Goal: Check status: Check status

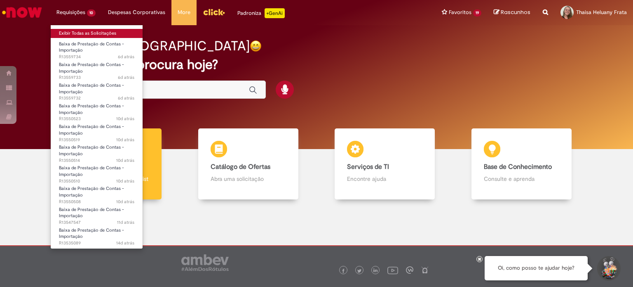
click at [81, 33] on link "Exibir Todas as Solicitações" at bounding box center [97, 33] width 92 height 9
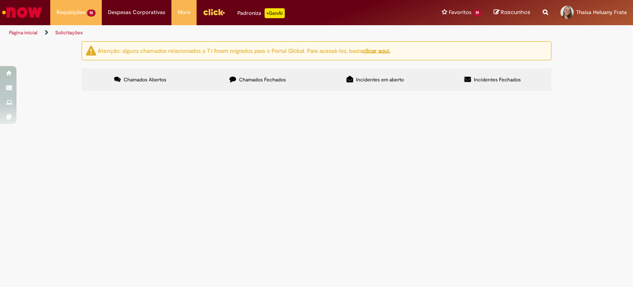
click at [0, 0] on span "R13550523" at bounding box center [0, 0] width 0 height 0
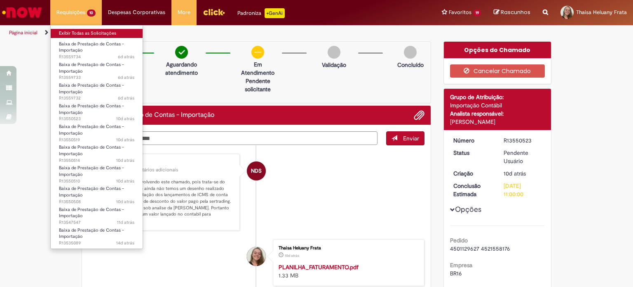
click at [86, 29] on link "Exibir Todas as Solicitações" at bounding box center [97, 33] width 92 height 9
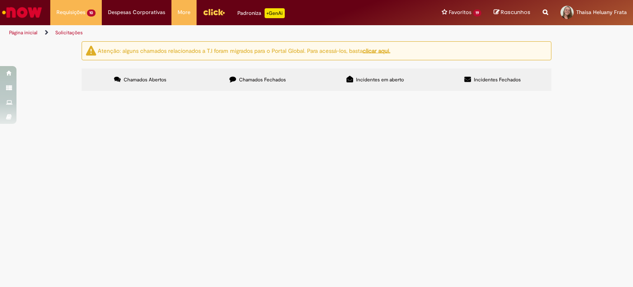
scroll to position [41, 0]
click at [0, 0] on span "Em Validação" at bounding box center [0, 0] width 0 height 0
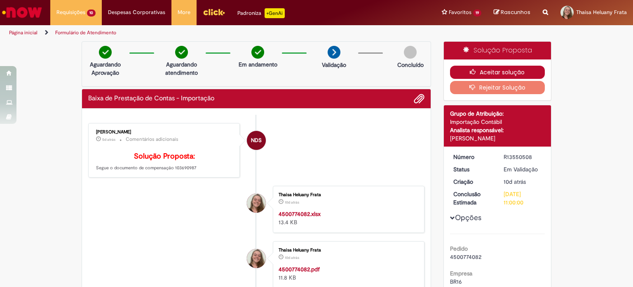
click at [495, 72] on button "Aceitar solução" at bounding box center [497, 72] width 95 height 13
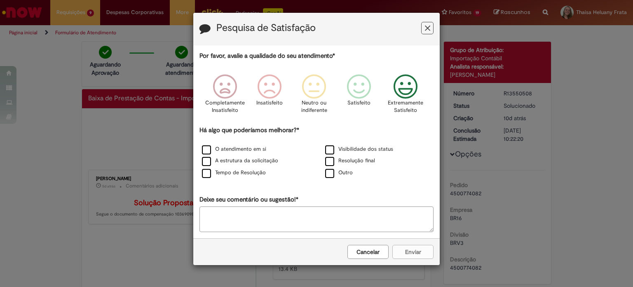
click at [418, 82] on icon "Feedback" at bounding box center [405, 86] width 31 height 25
click at [230, 176] on div "Tempo de Resolução" at bounding box center [255, 173] width 122 height 10
click at [224, 172] on label "Tempo de Resolução" at bounding box center [234, 173] width 64 height 8
click at [416, 251] on button "Enviar" at bounding box center [412, 251] width 41 height 14
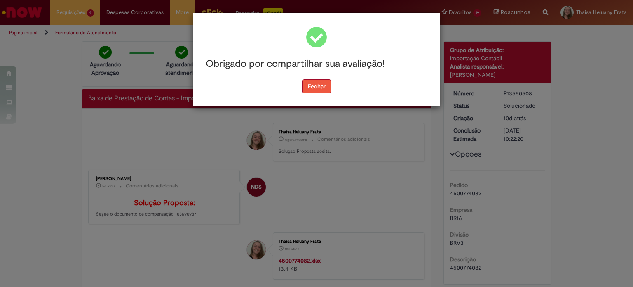
click at [319, 90] on button "Fechar" at bounding box center [317, 86] width 28 height 14
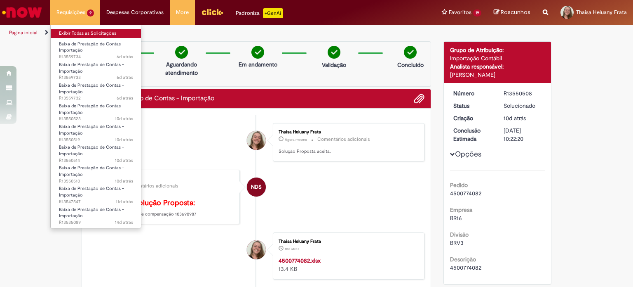
click at [78, 31] on link "Exibir Todas as Solicitações" at bounding box center [96, 33] width 91 height 9
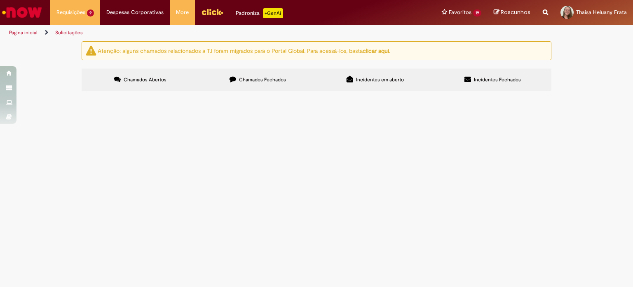
scroll to position [26, 0]
click at [0, 0] on span "Em Validação" at bounding box center [0, 0] width 0 height 0
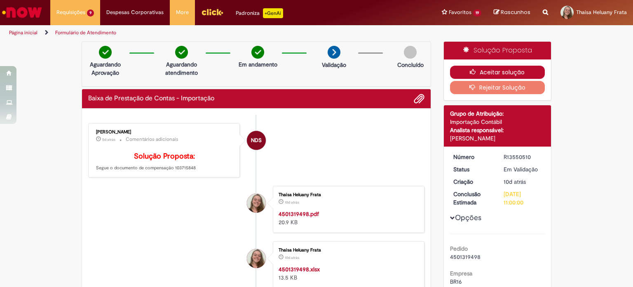
click at [496, 69] on button "Aceitar solução" at bounding box center [497, 72] width 95 height 13
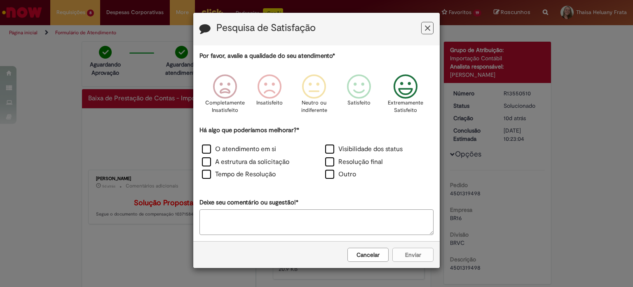
click at [406, 80] on icon "Feedback" at bounding box center [405, 86] width 31 height 25
click at [230, 173] on label "Tempo de Resolução" at bounding box center [239, 173] width 74 height 9
click at [407, 254] on button "Enviar" at bounding box center [412, 254] width 41 height 14
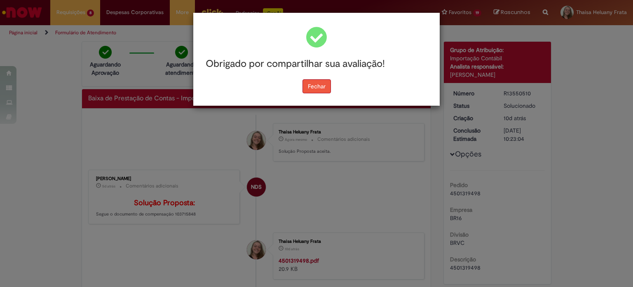
click at [324, 83] on button "Fechar" at bounding box center [317, 86] width 28 height 14
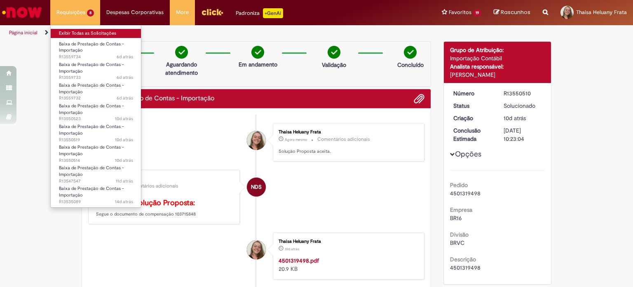
click at [82, 34] on link "Exibir Todas as Solicitações" at bounding box center [96, 33] width 91 height 9
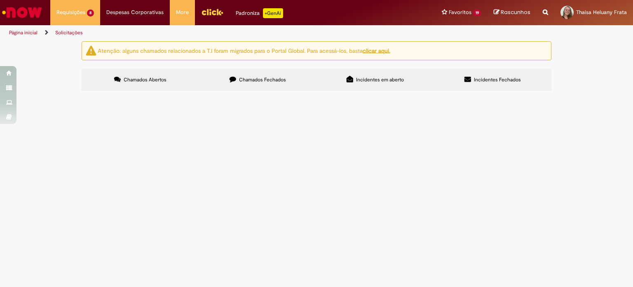
scroll to position [10, 0]
click at [0, 0] on span "Em Validação" at bounding box center [0, 0] width 0 height 0
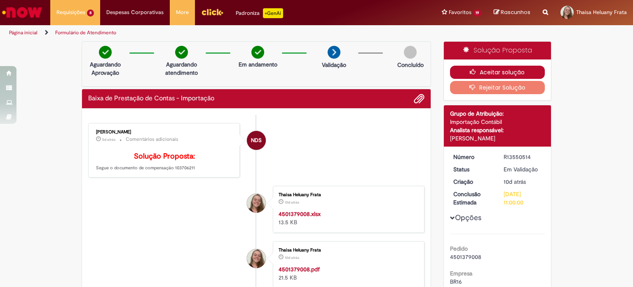
click at [480, 70] on button "Aceitar solução" at bounding box center [497, 72] width 95 height 13
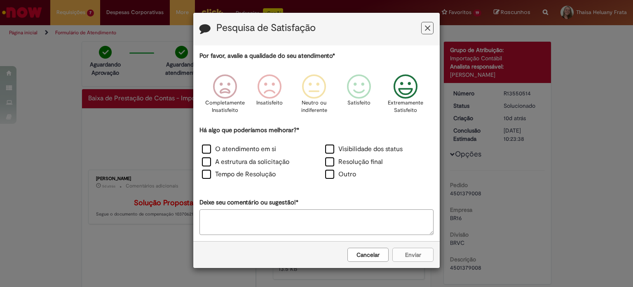
click at [394, 93] on icon "Feedback" at bounding box center [405, 86] width 31 height 25
click at [267, 171] on label "Tempo de Resolução" at bounding box center [239, 173] width 74 height 9
click at [406, 258] on button "Enviar" at bounding box center [412, 254] width 41 height 14
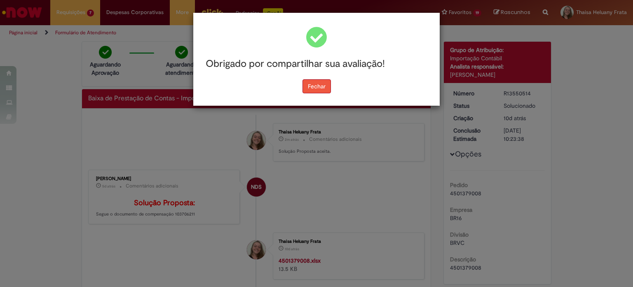
click at [320, 88] on button "Fechar" at bounding box center [317, 86] width 28 height 14
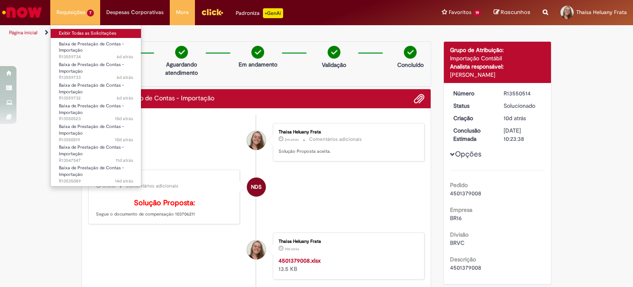
click at [96, 34] on link "Exibir Todas as Solicitações" at bounding box center [96, 33] width 91 height 9
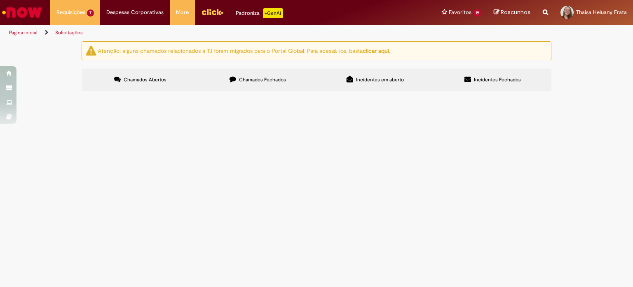
click at [0, 0] on span "Em Validação" at bounding box center [0, 0] width 0 height 0
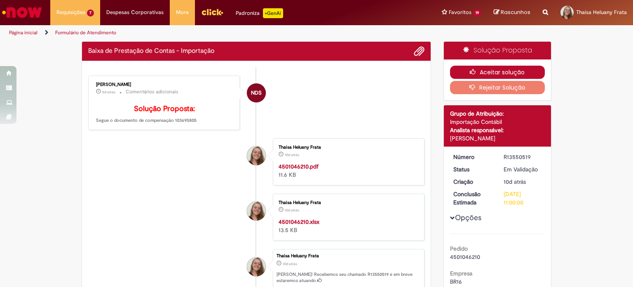
click at [477, 71] on button "Aceitar solução" at bounding box center [497, 72] width 95 height 13
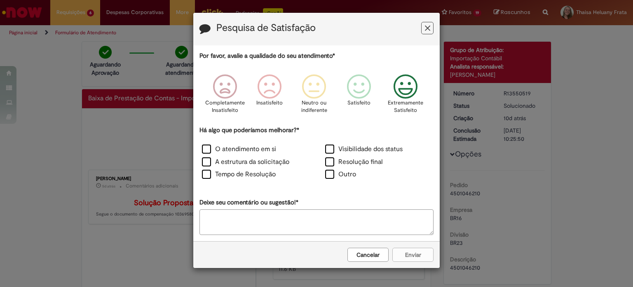
click at [402, 96] on icon "Feedback" at bounding box center [405, 86] width 31 height 25
click at [252, 173] on label "Tempo de Resolução" at bounding box center [239, 173] width 74 height 9
click at [411, 253] on button "Enviar" at bounding box center [412, 254] width 41 height 14
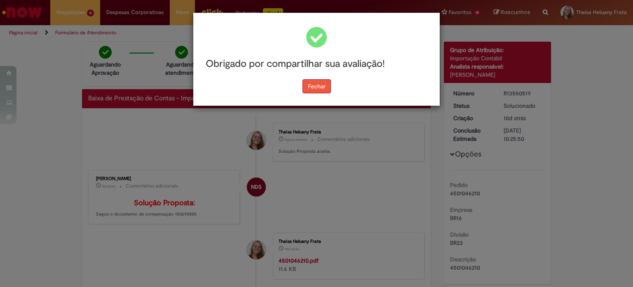
click at [322, 89] on button "Fechar" at bounding box center [317, 86] width 28 height 14
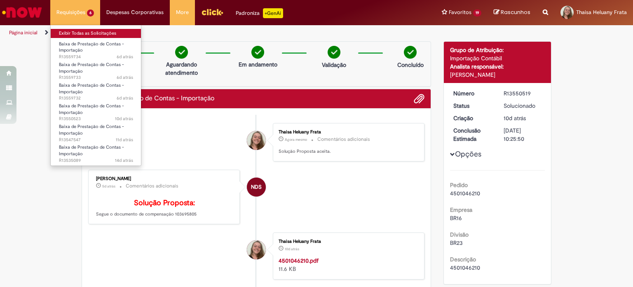
click at [82, 33] on link "Exibir Todas as Solicitações" at bounding box center [96, 33] width 91 height 9
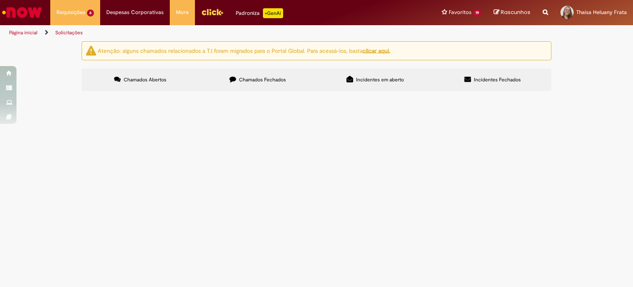
click at [0, 0] on span "Em Validação" at bounding box center [0, 0] width 0 height 0
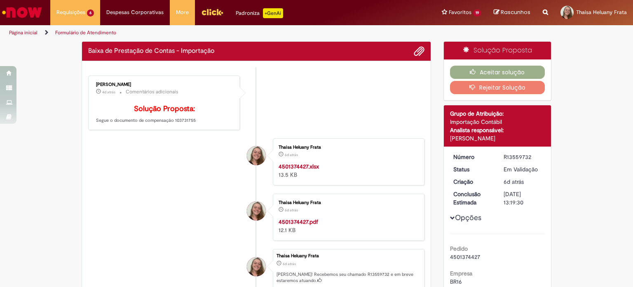
click at [468, 174] on div "Número R13559732 Status Em [GEOGRAPHIC_DATA] Criação 6d atrás 6 dias atrás Conc…" at bounding box center [498, 246] width 108 height 201
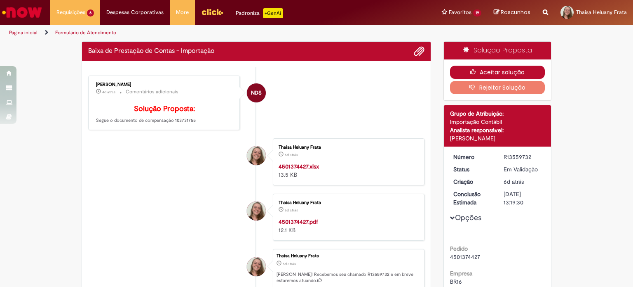
click at [475, 67] on button "Aceitar solução" at bounding box center [497, 72] width 95 height 13
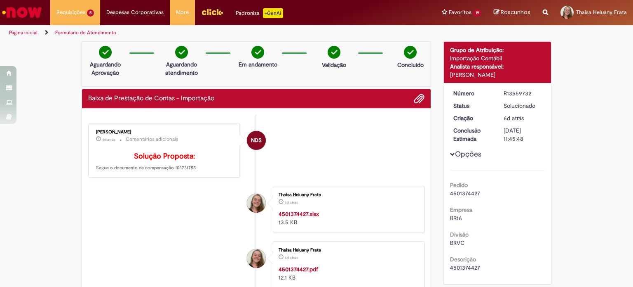
click at [334, 139] on li "NDS [PERSON_NAME] 4d atrás 4 dias atrás Comentários adicionais Solução Proposta…" at bounding box center [256, 150] width 336 height 55
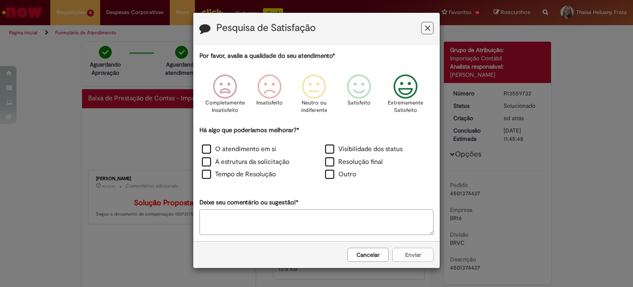
click at [407, 101] on p "Extremamente Satisfeito" at bounding box center [405, 106] width 35 height 15
click at [240, 171] on label "Tempo de Resolução" at bounding box center [239, 173] width 74 height 9
click at [410, 256] on button "Enviar" at bounding box center [412, 254] width 41 height 14
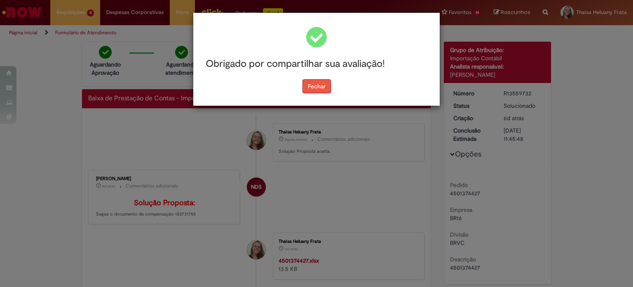
click at [324, 87] on button "Fechar" at bounding box center [317, 86] width 28 height 14
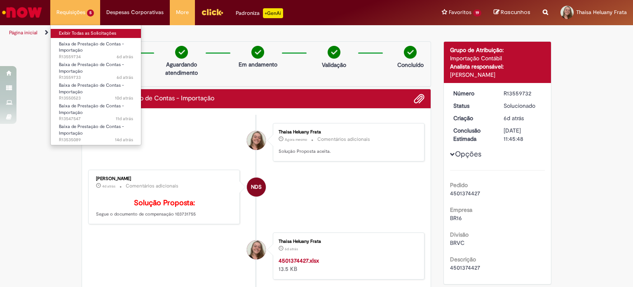
click at [83, 29] on link "Exibir Todas as Solicitações" at bounding box center [96, 33] width 91 height 9
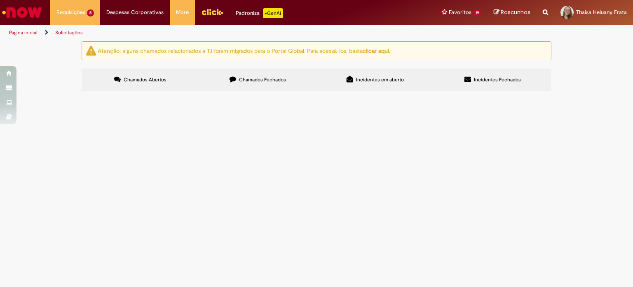
click at [0, 0] on span "Em Validação" at bounding box center [0, 0] width 0 height 0
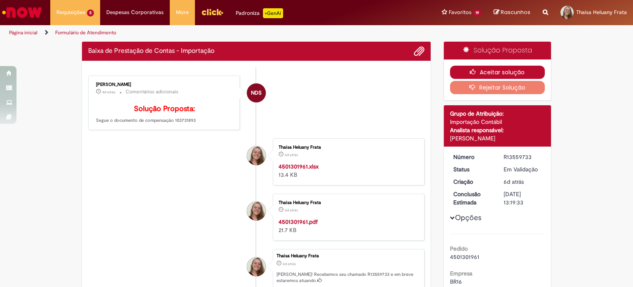
click at [489, 70] on button "Aceitar solução" at bounding box center [497, 72] width 95 height 13
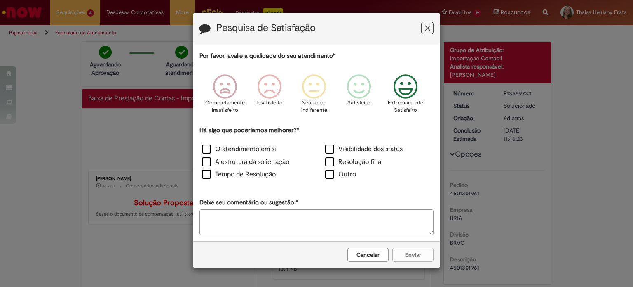
click at [422, 79] on div "Extremamente Satisfeito" at bounding box center [406, 96] width 47 height 56
click at [265, 174] on label "Tempo de Resolução" at bounding box center [239, 173] width 74 height 9
click at [413, 257] on button "Enviar" at bounding box center [412, 254] width 41 height 14
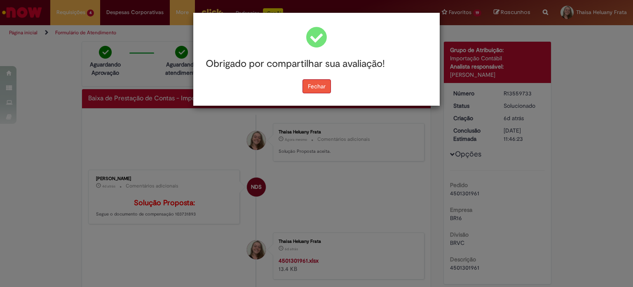
click at [325, 84] on button "Fechar" at bounding box center [317, 86] width 28 height 14
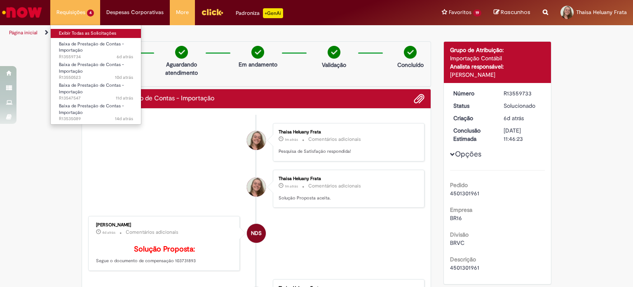
click at [71, 31] on link "Exibir Todas as Solicitações" at bounding box center [96, 33] width 91 height 9
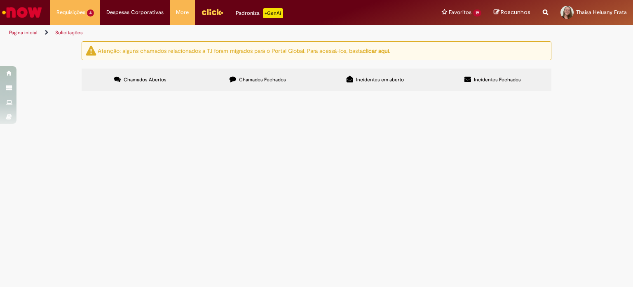
click at [0, 0] on span "R13559734" at bounding box center [0, 0] width 0 height 0
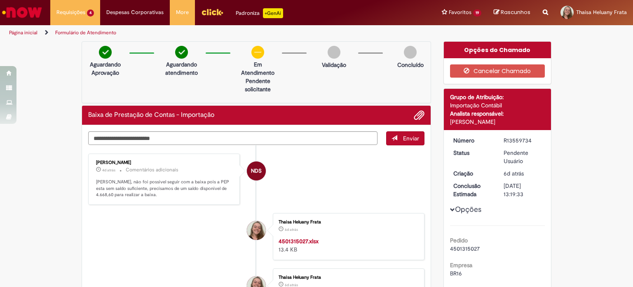
click at [455, 249] on span "4501315027" at bounding box center [465, 247] width 30 height 7
copy span "4501315027"
click at [455, 249] on span "4501315027" at bounding box center [465, 247] width 30 height 7
click at [195, 186] on p "[PERSON_NAME], não foi possivel seguir com a baixa pois a PEP esta sem saldo su…" at bounding box center [164, 188] width 137 height 19
drag, startPoint x: 194, startPoint y: 188, endPoint x: 211, endPoint y: 189, distance: 16.9
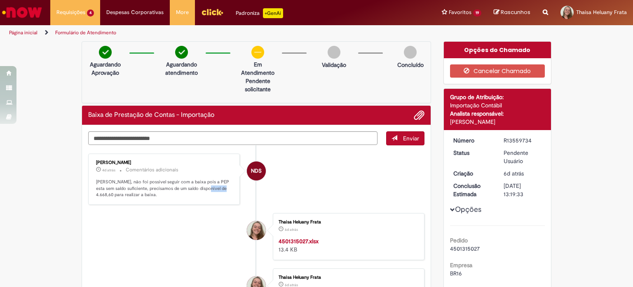
click at [211, 189] on p "[PERSON_NAME], não foi possivel seguir com a baixa pois a PEP esta sem saldo su…" at bounding box center [164, 188] width 137 height 19
copy p "4.668,60"
click at [464, 247] on span "4501315027" at bounding box center [465, 247] width 30 height 7
copy span "4501315027"
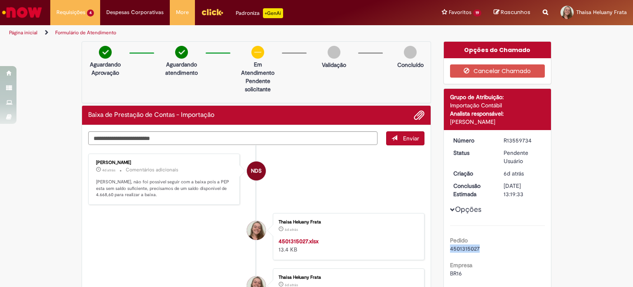
click at [464, 247] on span "4501315027" at bounding box center [465, 247] width 30 height 7
drag, startPoint x: 193, startPoint y: 188, endPoint x: 211, endPoint y: 190, distance: 17.4
click at [211, 190] on p "[PERSON_NAME], não foi possivel seguir com a baixa pois a PEP esta sem saldo su…" at bounding box center [164, 188] width 137 height 19
copy p "4.668,60"
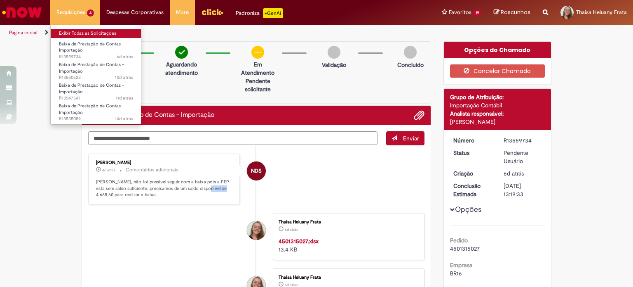
click at [89, 29] on link "Exibir Todas as Solicitações" at bounding box center [96, 33] width 91 height 9
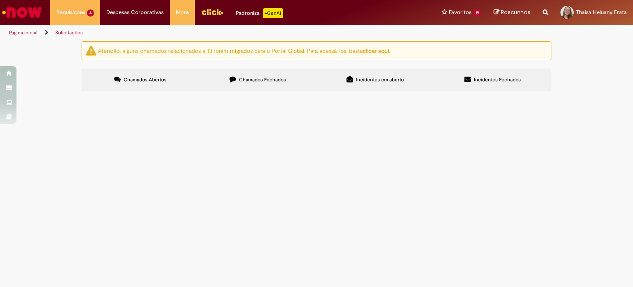
click at [206, 5] on link "Menu Cabeçalho" at bounding box center [212, 12] width 35 height 25
